Goal: Find specific page/section

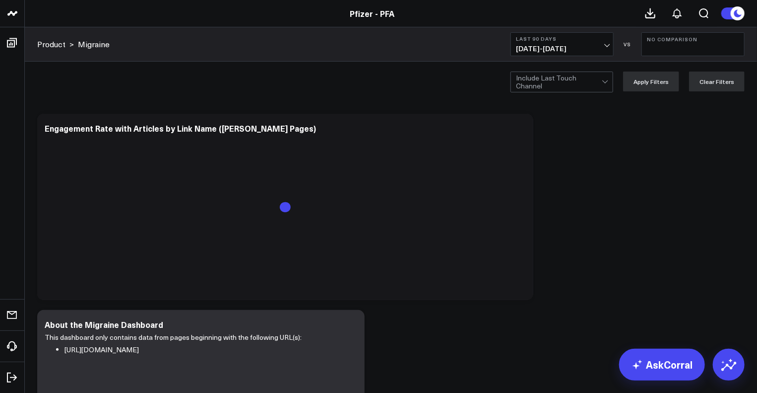
click at [608, 48] on span "[DATE] - [DATE]" at bounding box center [562, 49] width 92 height 8
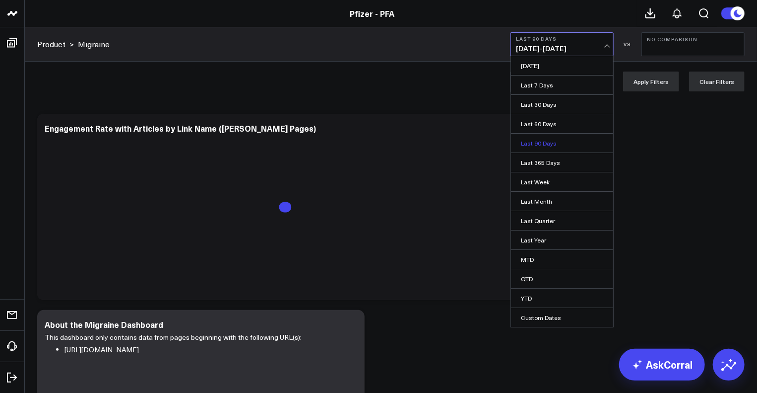
click at [554, 144] on link "Last 90 Days" at bounding box center [562, 143] width 102 height 19
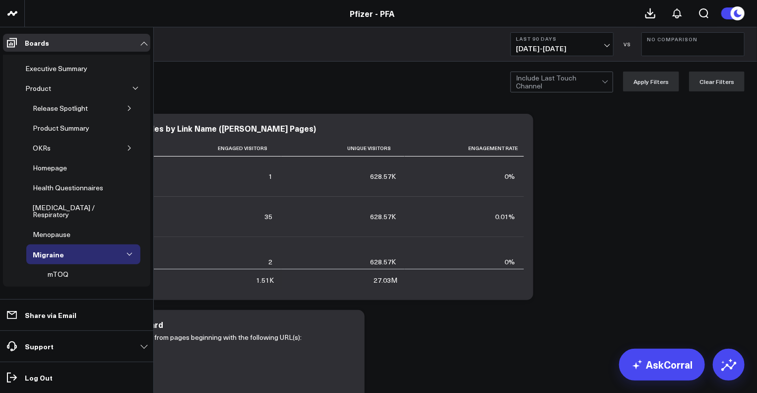
click at [133, 87] on icon "button" at bounding box center [136, 88] width 6 height 6
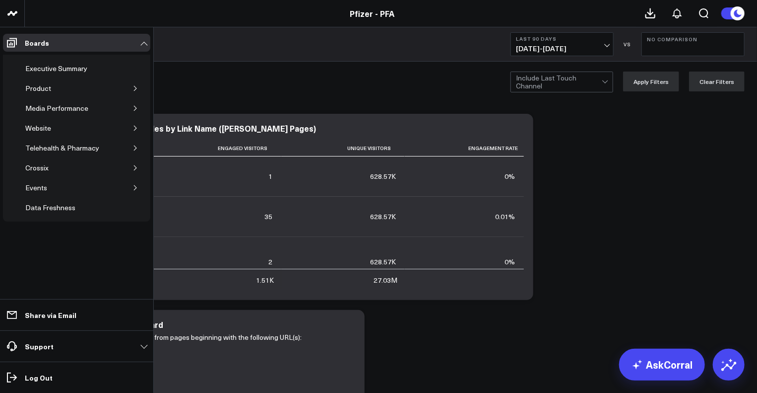
click at [131, 87] on button "button" at bounding box center [136, 88] width 10 height 10
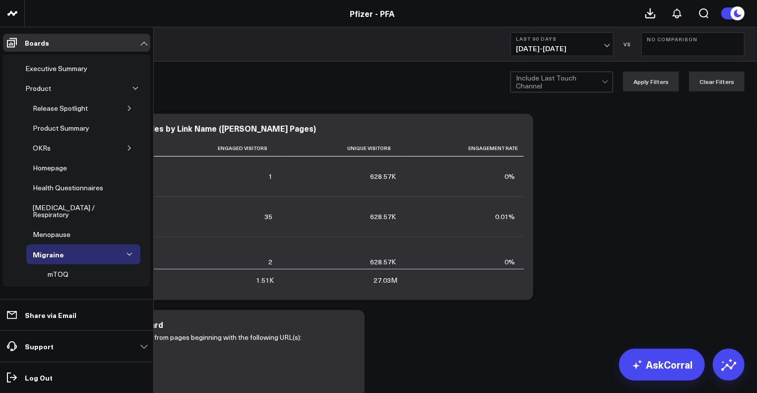
click at [127, 105] on icon "button" at bounding box center [130, 108] width 6 height 6
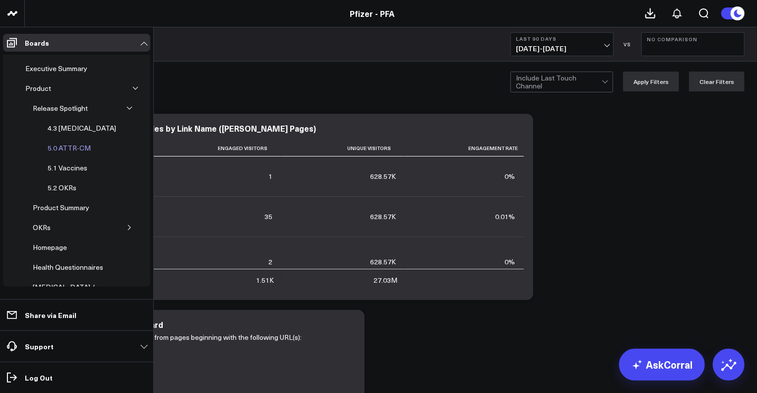
click at [77, 148] on div "5.0 ATTR-CM" at bounding box center [69, 148] width 48 height 12
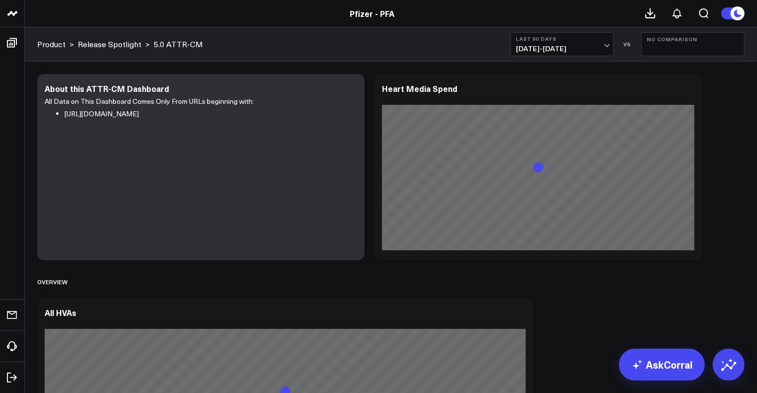
click at [596, 48] on span "[DATE] - [DATE]" at bounding box center [562, 49] width 92 height 8
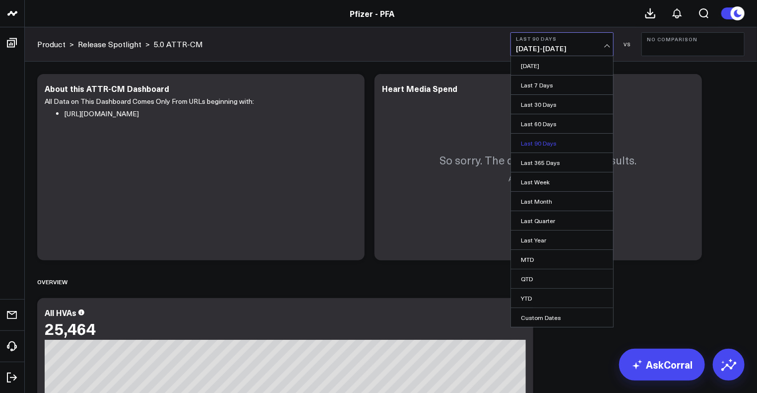
click at [557, 136] on link "Last 90 Days" at bounding box center [562, 143] width 102 height 19
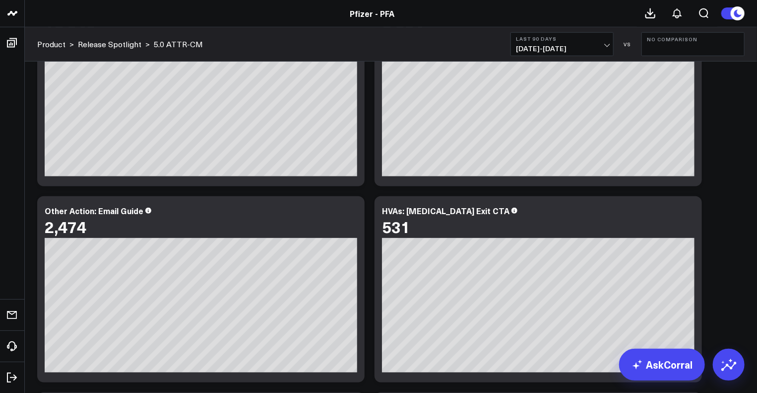
scroll to position [2215, 0]
